Goal: Task Accomplishment & Management: Use online tool/utility

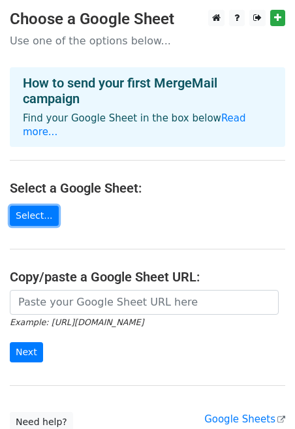
click at [29, 206] on link "Select..." at bounding box center [34, 216] width 49 height 20
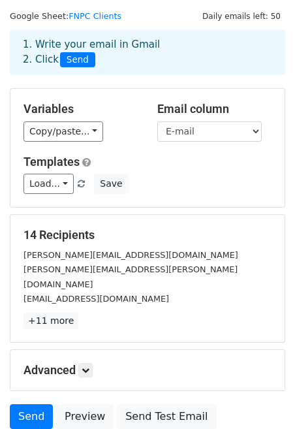
scroll to position [36, 0]
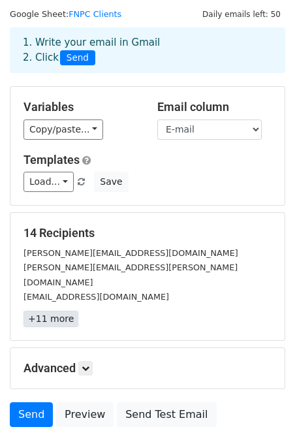
click at [49, 311] on link "+11 more" at bounding box center [51, 319] width 55 height 16
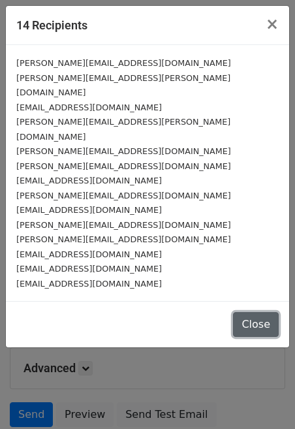
click at [263, 312] on button "Close" at bounding box center [256, 324] width 46 height 25
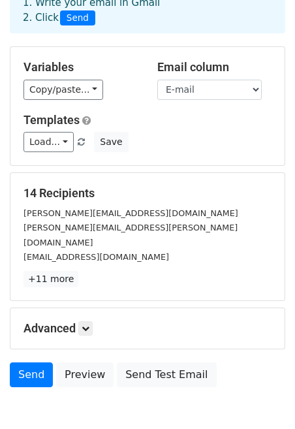
scroll to position [110, 0]
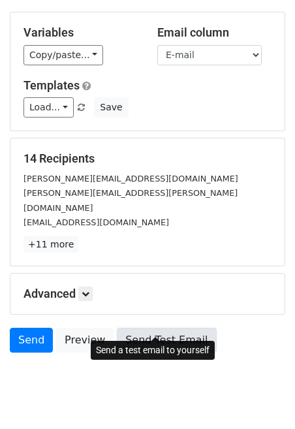
click at [155, 330] on link "Send Test Email" at bounding box center [166, 340] width 99 height 25
click at [170, 329] on link "Send Test Email" at bounding box center [166, 340] width 99 height 25
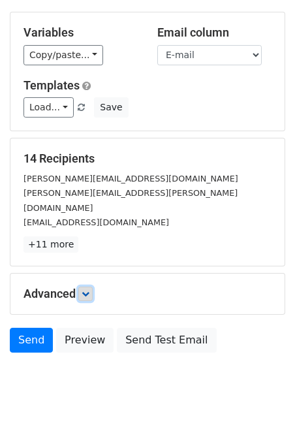
click at [89, 290] on icon at bounding box center [86, 294] width 8 height 8
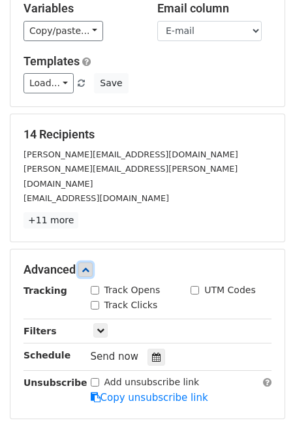
scroll to position [138, 0]
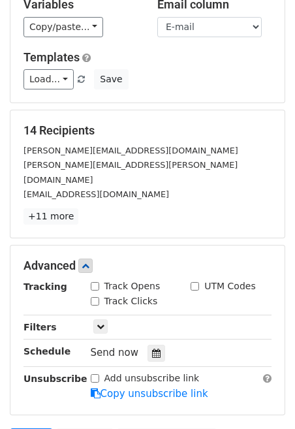
click at [93, 282] on input "Track Opens" at bounding box center [95, 286] width 8 height 8
checkbox input "true"
click at [95, 297] on input "Track Clicks" at bounding box center [95, 301] width 8 height 8
checkbox input "true"
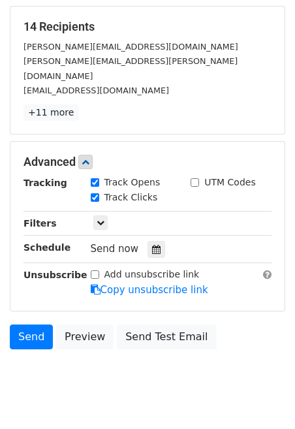
scroll to position [247, 0]
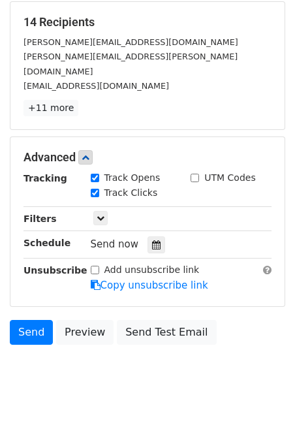
click at [95, 266] on input "Add unsubscribe link" at bounding box center [95, 270] width 8 height 8
checkbox input "true"
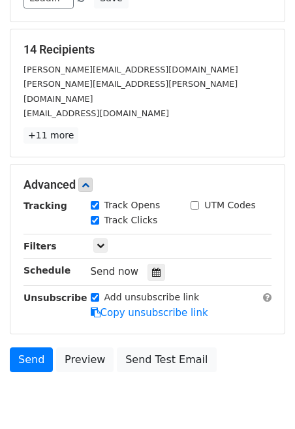
scroll to position [218, 0]
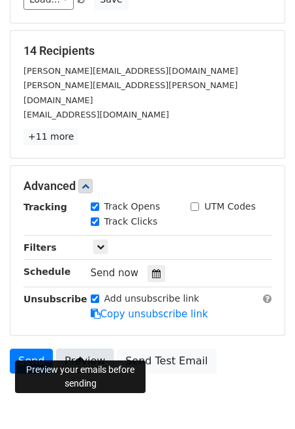
click at [87, 349] on link "Preview" at bounding box center [84, 361] width 57 height 25
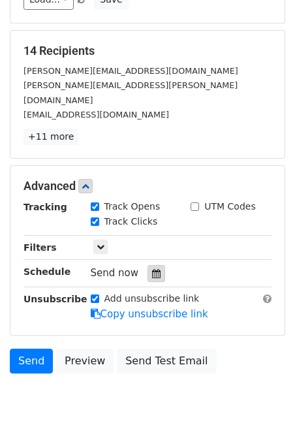
click at [152, 269] on icon at bounding box center [156, 273] width 8 height 9
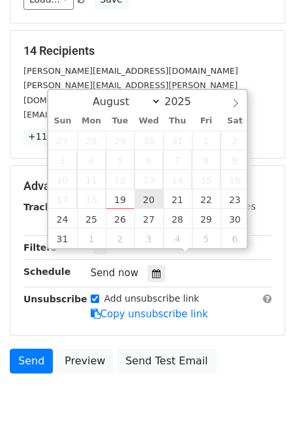
type input "2025-08-20 12:00"
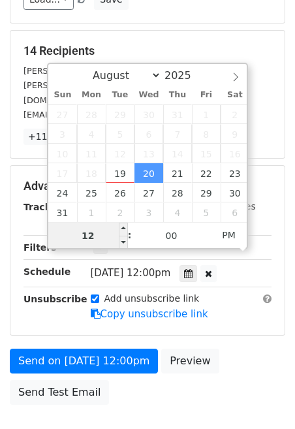
type input "9"
type input "2025-08-20 09:00"
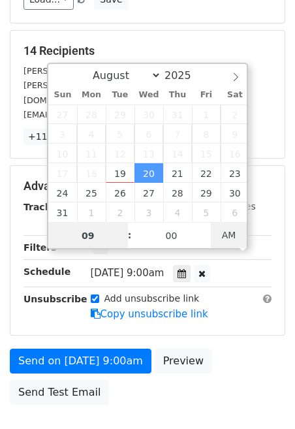
click at [230, 230] on span "AM" at bounding box center [229, 235] width 36 height 26
type input "09"
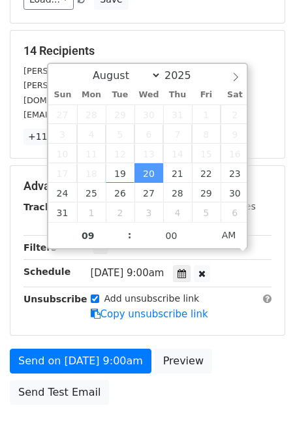
click at [185, 39] on div "14 Recipients billy@billyland.com crosby.brandi@gmail.com clarksaunders@gmail.c…" at bounding box center [147, 94] width 274 height 127
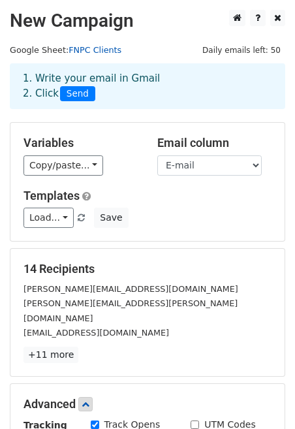
click at [89, 52] on link "FNPC Clients" at bounding box center [95, 50] width 53 height 10
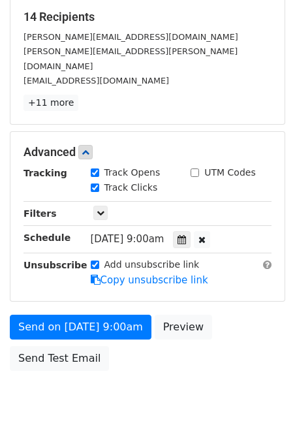
scroll to position [256, 0]
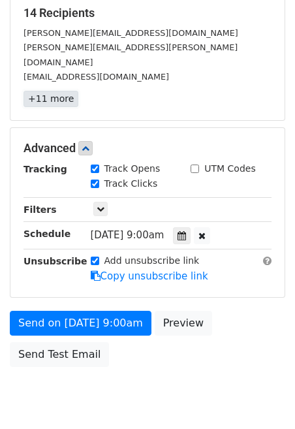
click at [37, 91] on link "+11 more" at bounding box center [51, 99] width 55 height 16
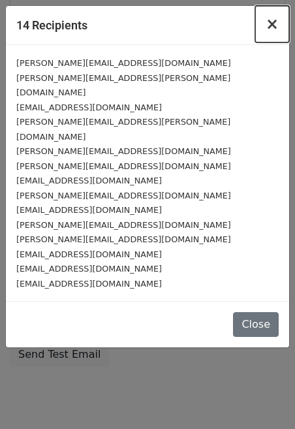
click at [270, 22] on span "×" at bounding box center [272, 24] width 13 height 18
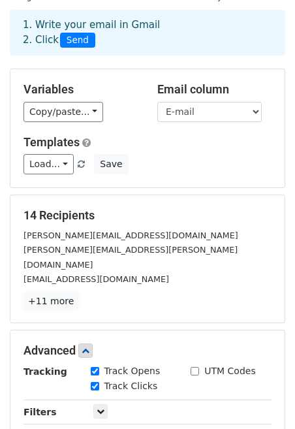
scroll to position [0, 0]
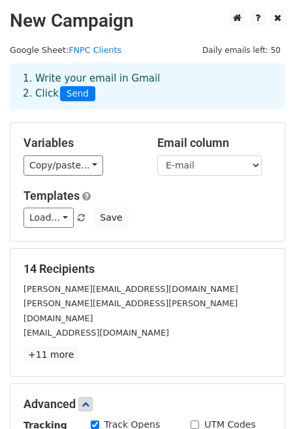
click at [180, 27] on h2 "New Campaign" at bounding box center [147, 21] width 275 height 22
click at [99, 49] on link "FNPC Clients" at bounding box center [95, 50] width 53 height 10
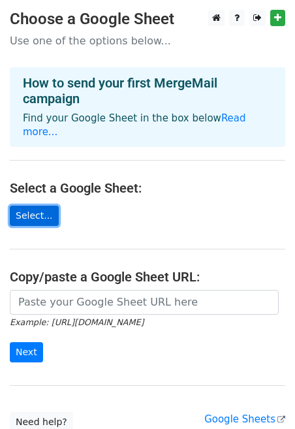
click at [40, 206] on link "Select..." at bounding box center [34, 216] width 49 height 20
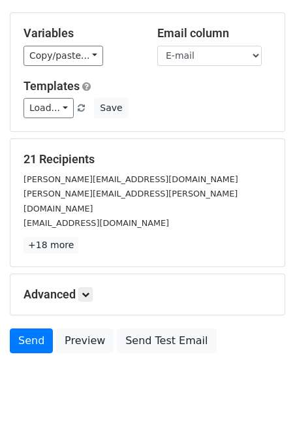
scroll to position [129, 0]
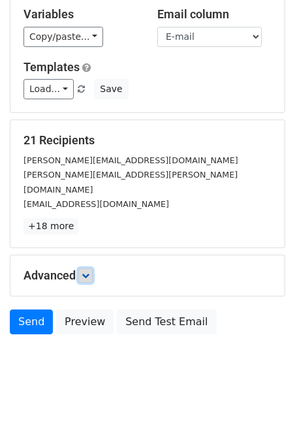
click at [87, 272] on icon at bounding box center [86, 276] width 8 height 8
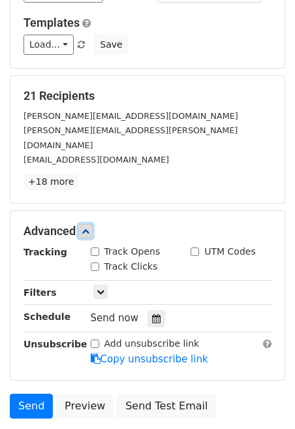
scroll to position [180, 0]
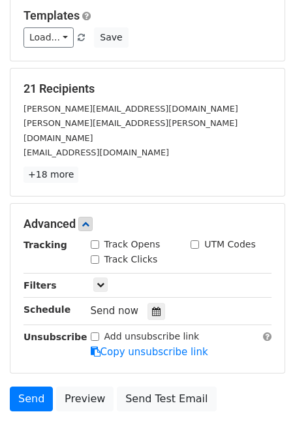
click at [93, 240] on input "Track Opens" at bounding box center [95, 244] width 8 height 8
checkbox input "true"
click at [95, 255] on input "Track Clicks" at bounding box center [95, 259] width 8 height 8
checkbox input "true"
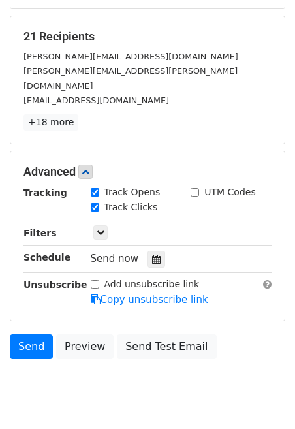
scroll to position [239, 0]
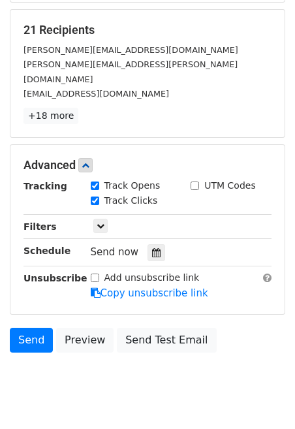
click at [94, 274] on input "Add unsubscribe link" at bounding box center [95, 278] width 8 height 8
checkbox input "true"
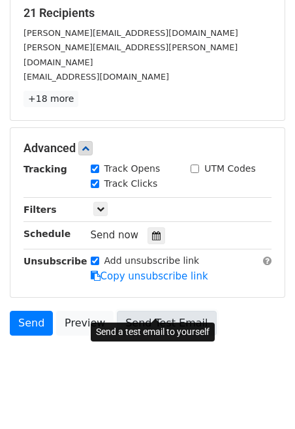
click at [161, 311] on link "Send Test Email" at bounding box center [166, 323] width 99 height 25
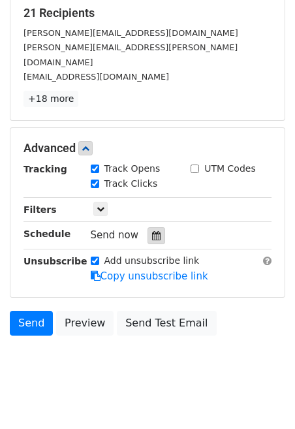
click at [154, 231] on icon at bounding box center [156, 235] width 8 height 9
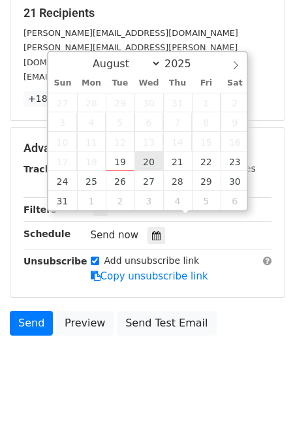
type input "2025-08-20 12:00"
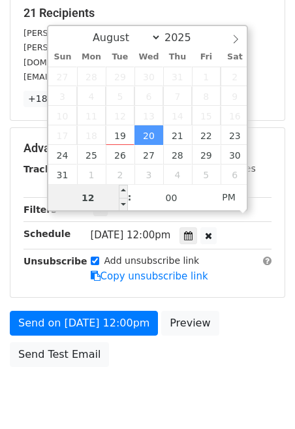
type input "9"
type input "2025-08-20 09:00"
type input "09"
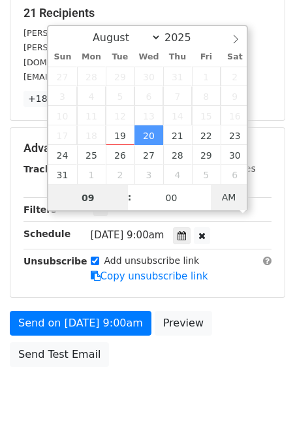
click at [240, 198] on span "AM" at bounding box center [229, 197] width 36 height 26
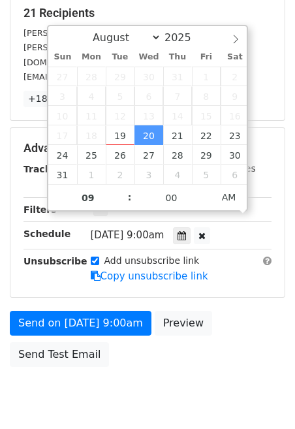
click at [163, 341] on div "Send on Aug 20 at 9:00am Preview Send Test Email" at bounding box center [147, 342] width 295 height 63
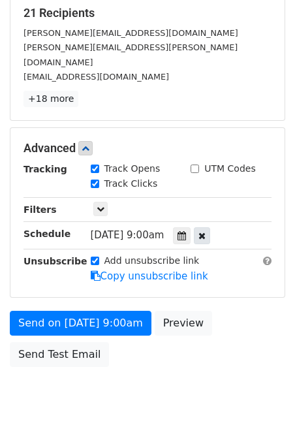
click at [206, 231] on icon at bounding box center [201, 235] width 7 height 9
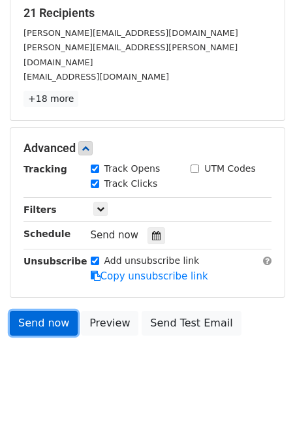
click at [33, 311] on link "Send now" at bounding box center [44, 323] width 68 height 25
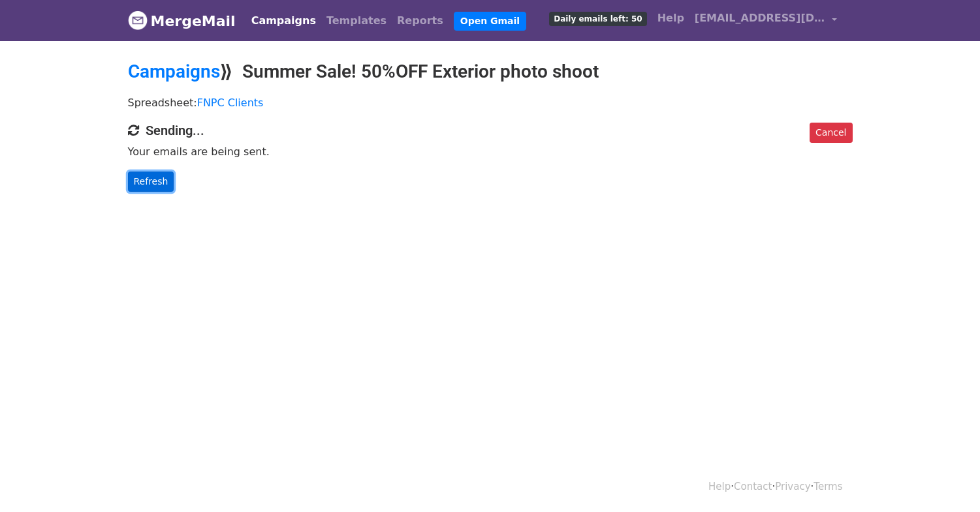
click at [157, 187] on link "Refresh" at bounding box center [151, 182] width 46 height 20
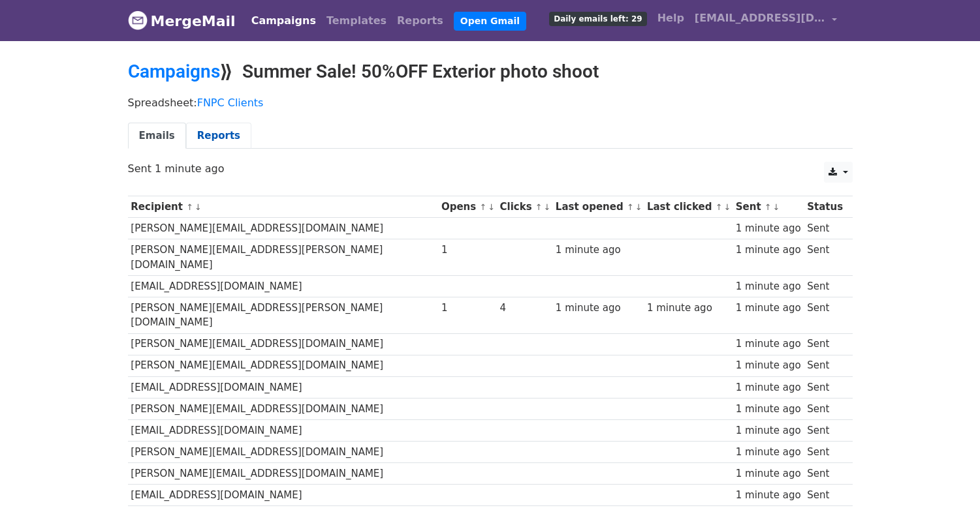
click at [216, 132] on link "Reports" at bounding box center [218, 136] width 65 height 27
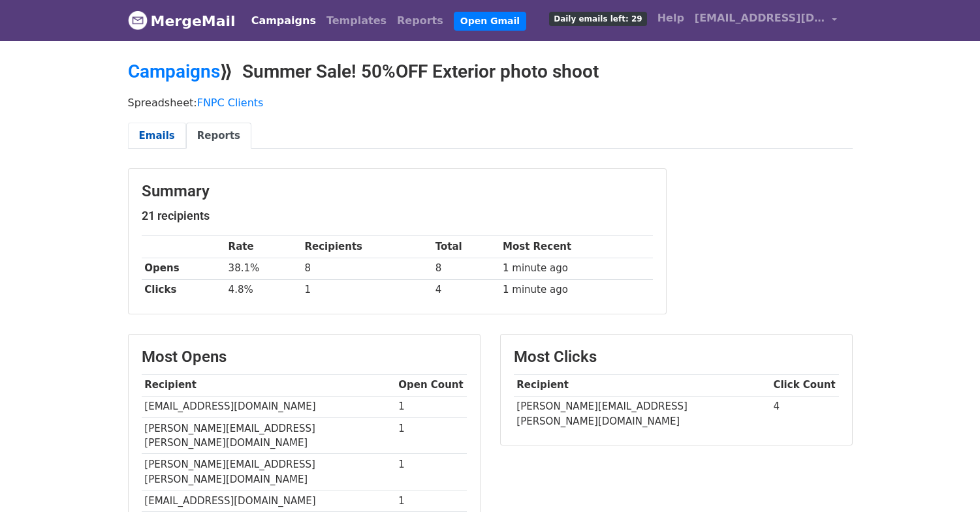
click at [150, 138] on link "Emails" at bounding box center [157, 136] width 58 height 27
